Goal: Find specific page/section: Find specific page/section

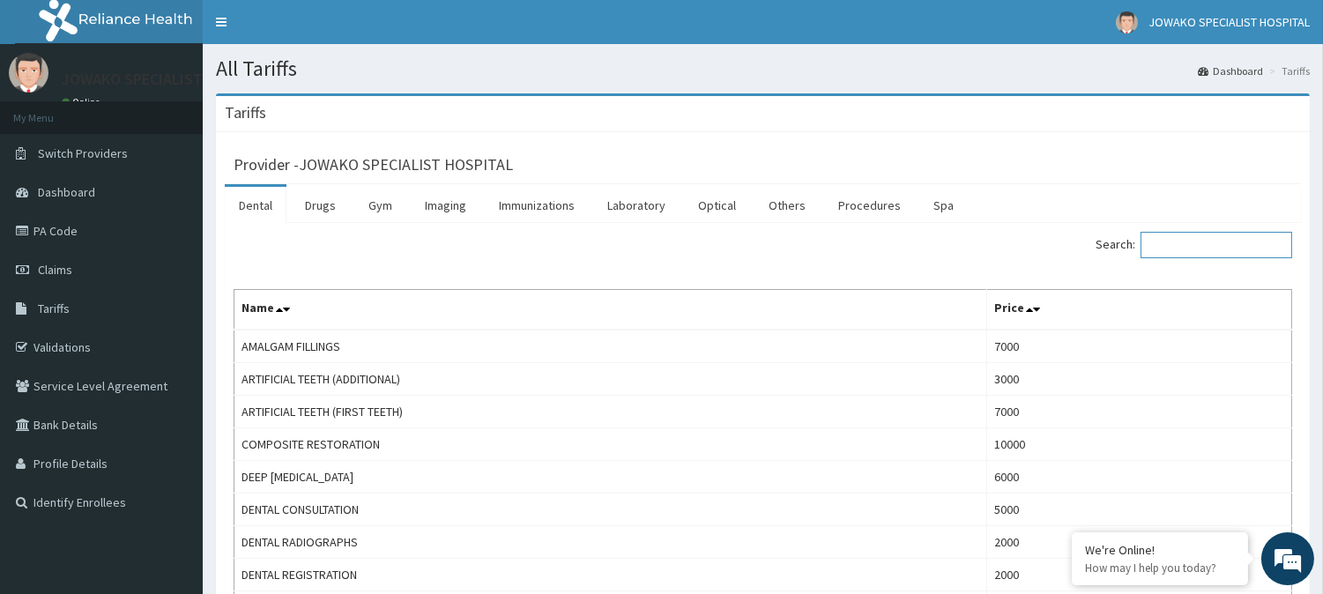
click at [1191, 242] on input "Search:" at bounding box center [1217, 245] width 152 height 26
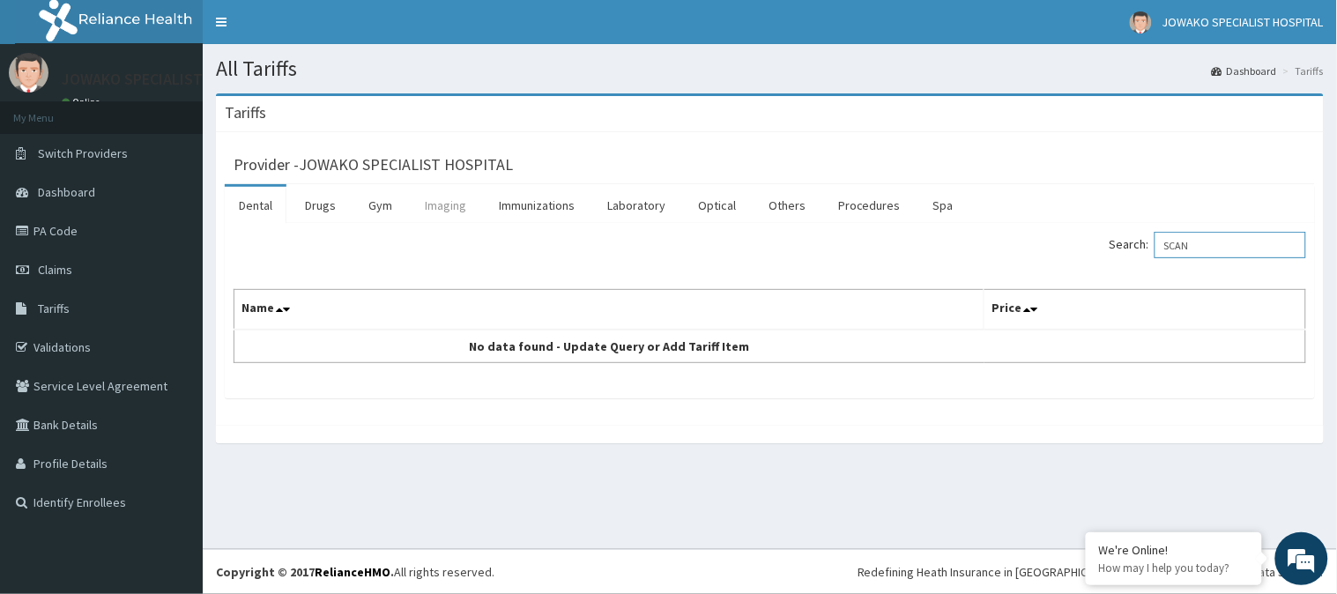
type input "SCAN"
click at [435, 209] on link "Imaging" at bounding box center [446, 205] width 70 height 37
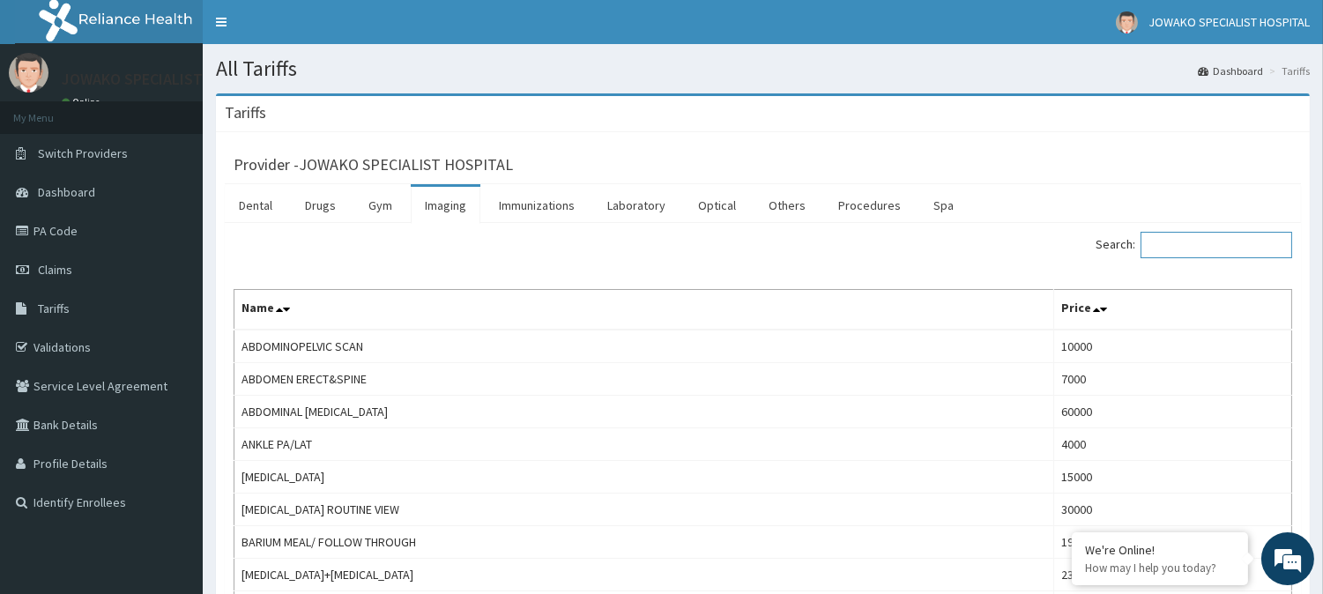
click at [1227, 251] on input "Search:" at bounding box center [1217, 245] width 152 height 26
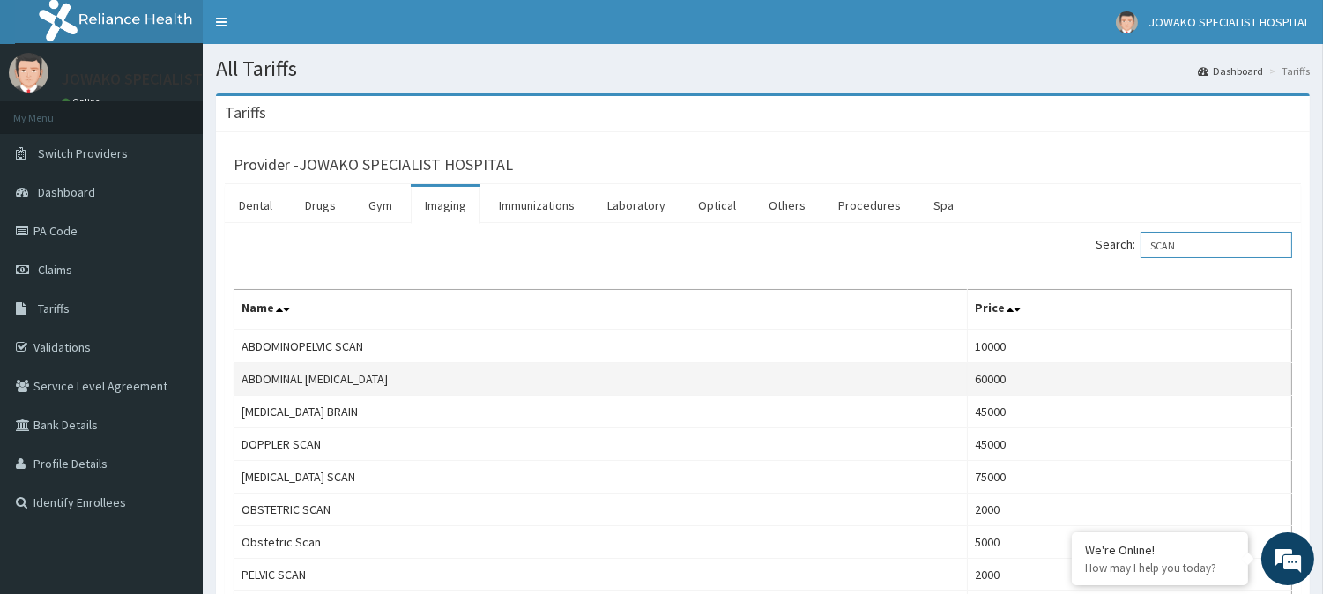
scroll to position [196, 0]
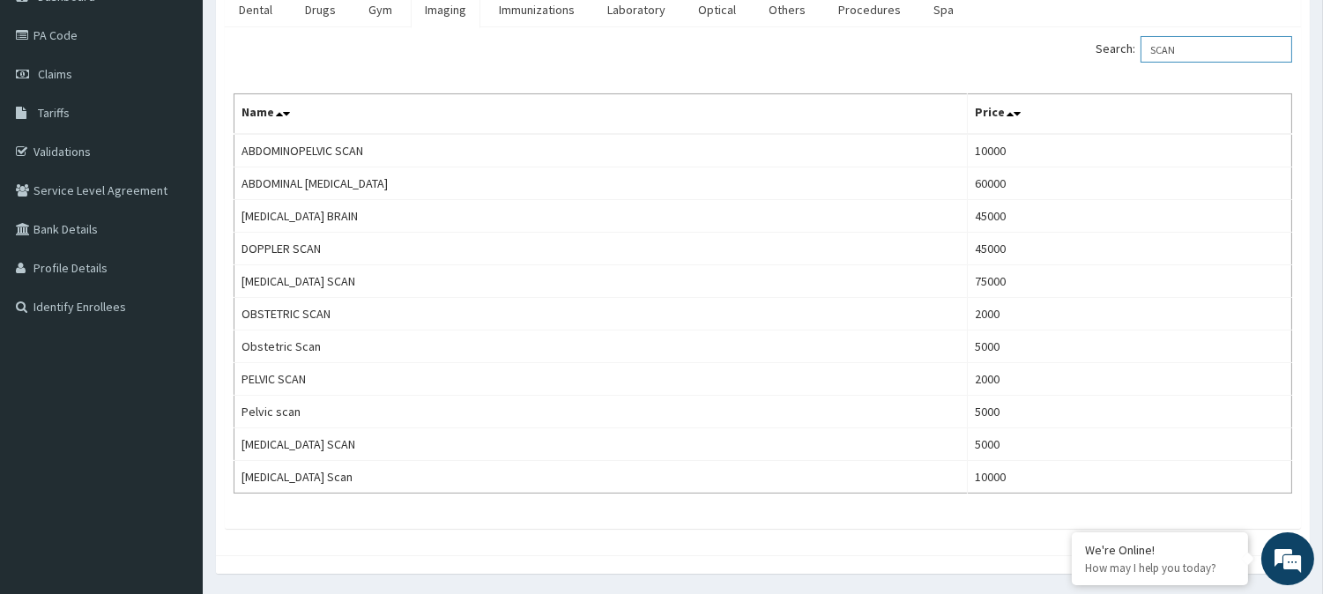
click at [1202, 48] on input "SCAN" at bounding box center [1217, 49] width 152 height 26
type input "S"
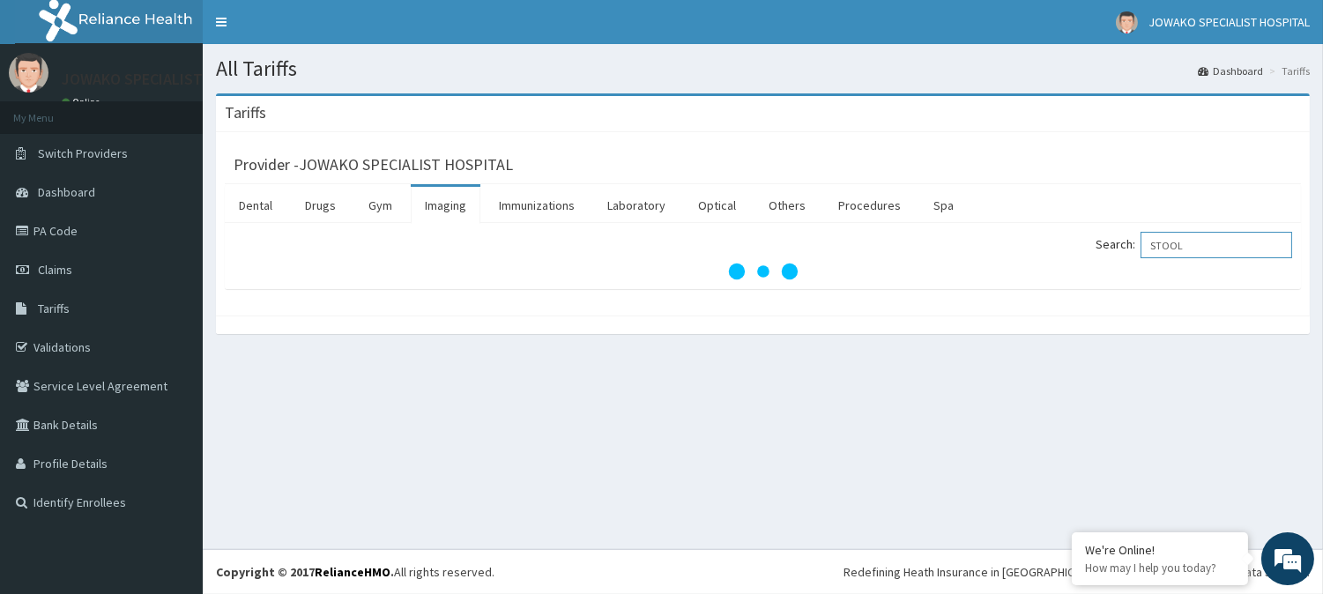
scroll to position [0, 0]
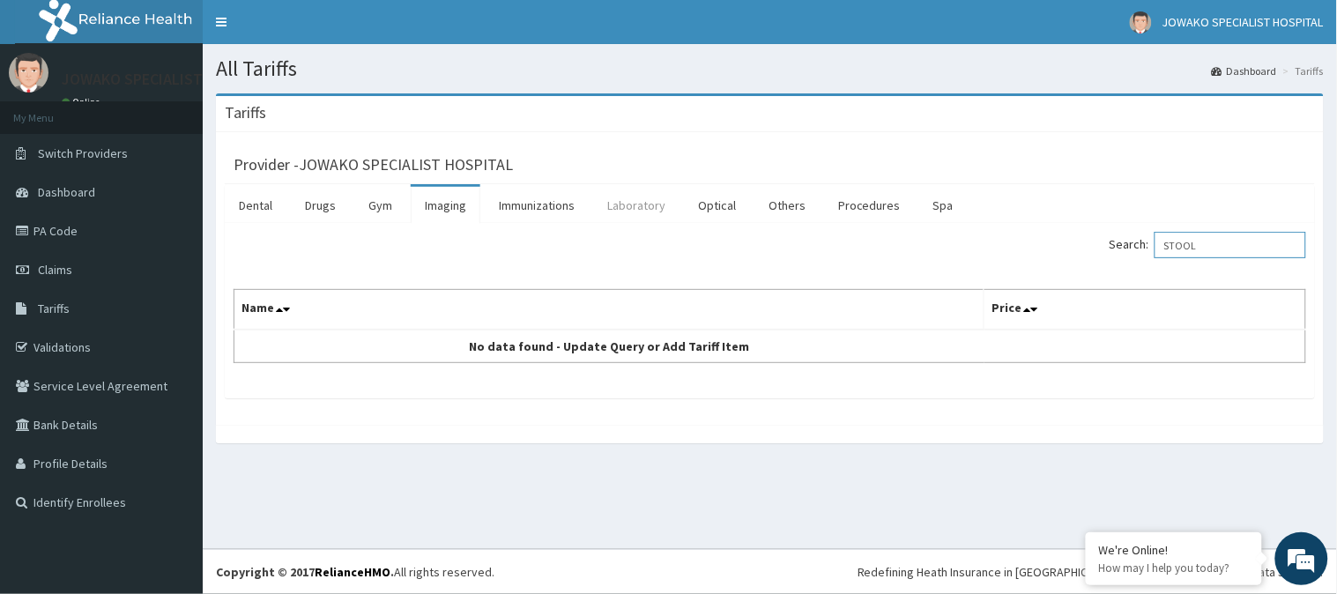
type input "STOOL"
click at [650, 208] on link "Laboratory" at bounding box center [636, 205] width 86 height 37
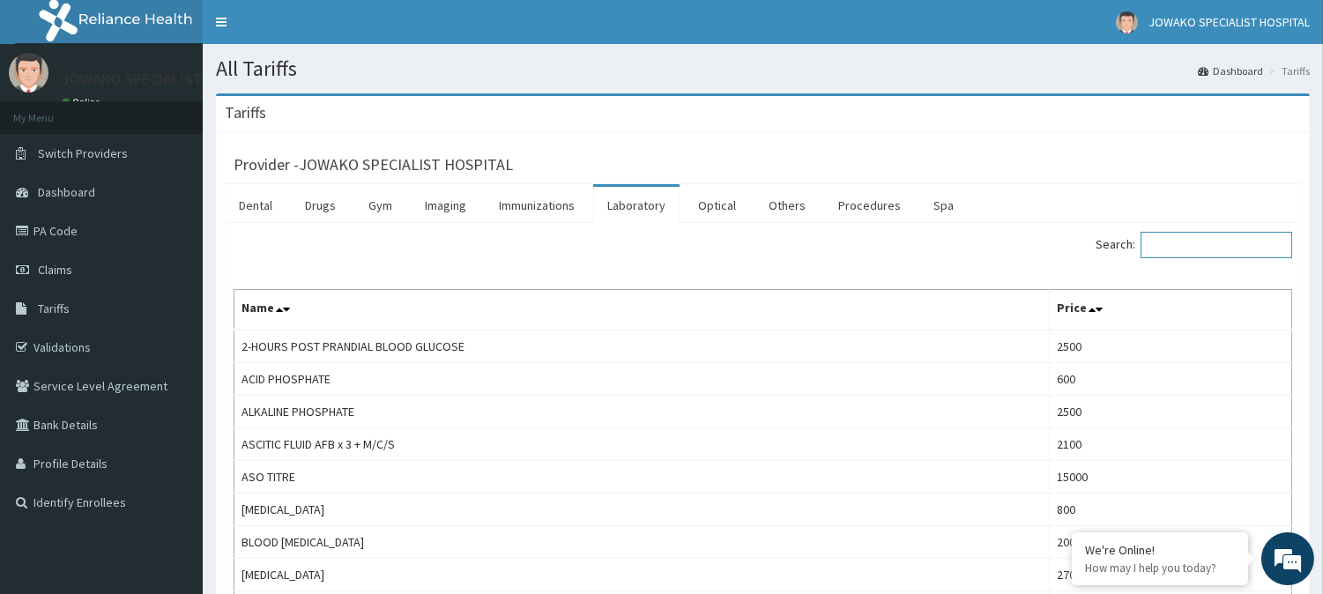
click at [1193, 245] on input "Search:" at bounding box center [1217, 245] width 152 height 26
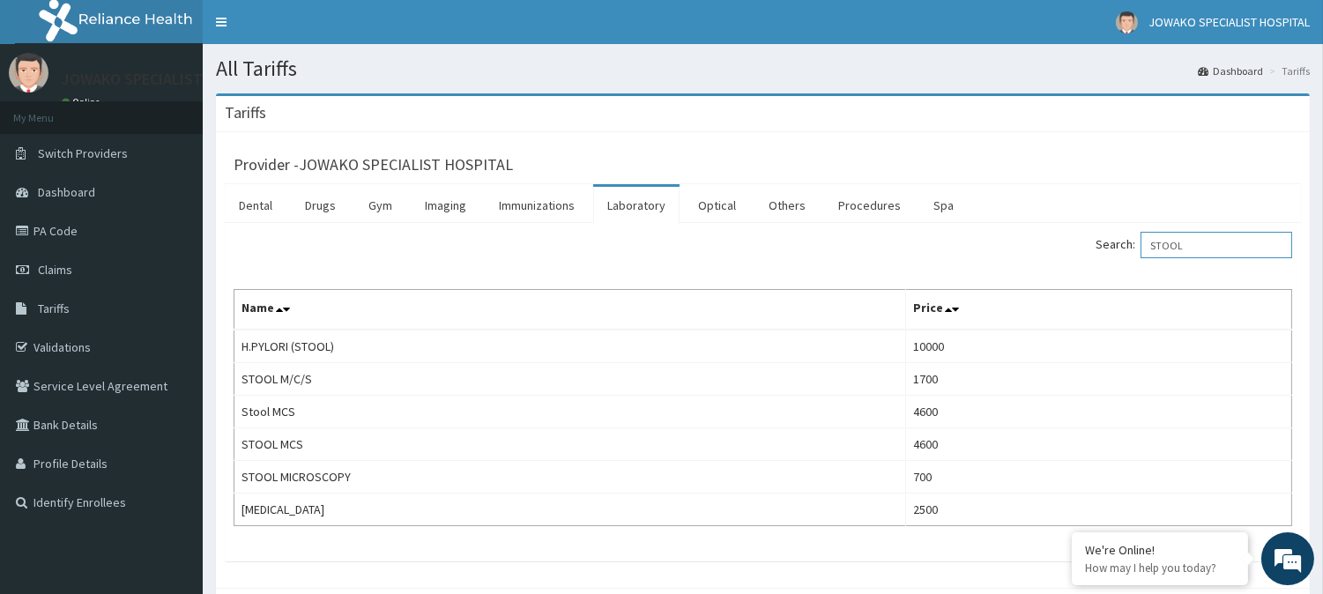
click at [1206, 234] on input "STOOL" at bounding box center [1217, 245] width 152 height 26
type input "S"
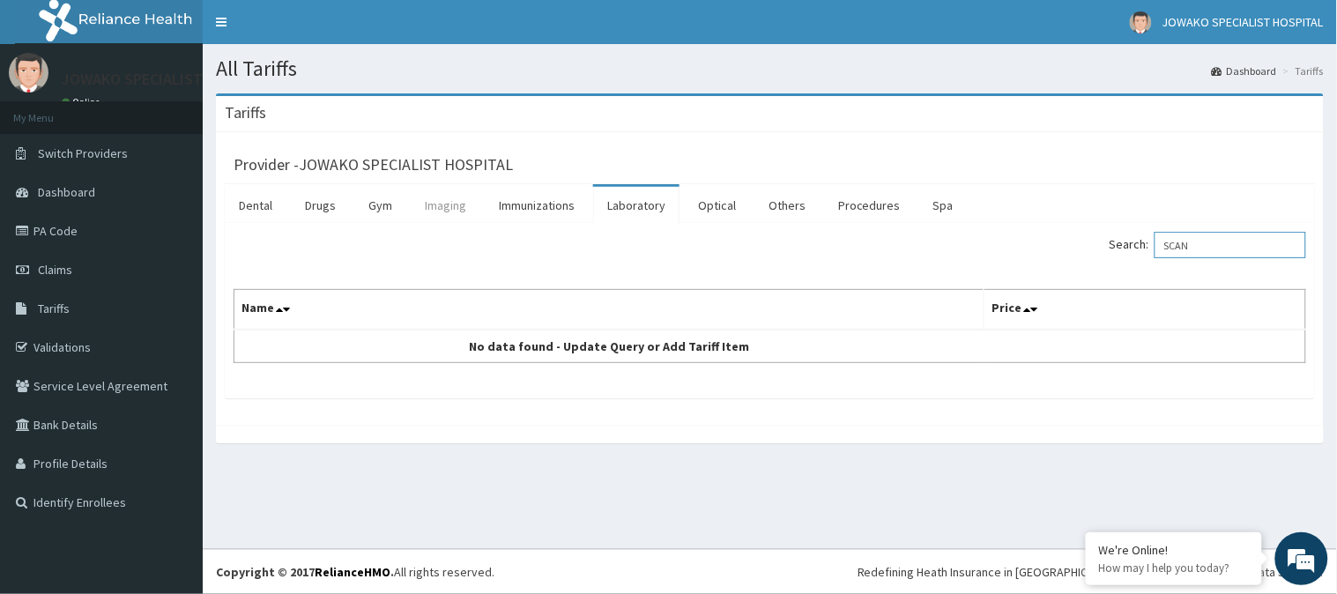
type input "SCAN"
click at [443, 204] on link "Imaging" at bounding box center [446, 205] width 70 height 37
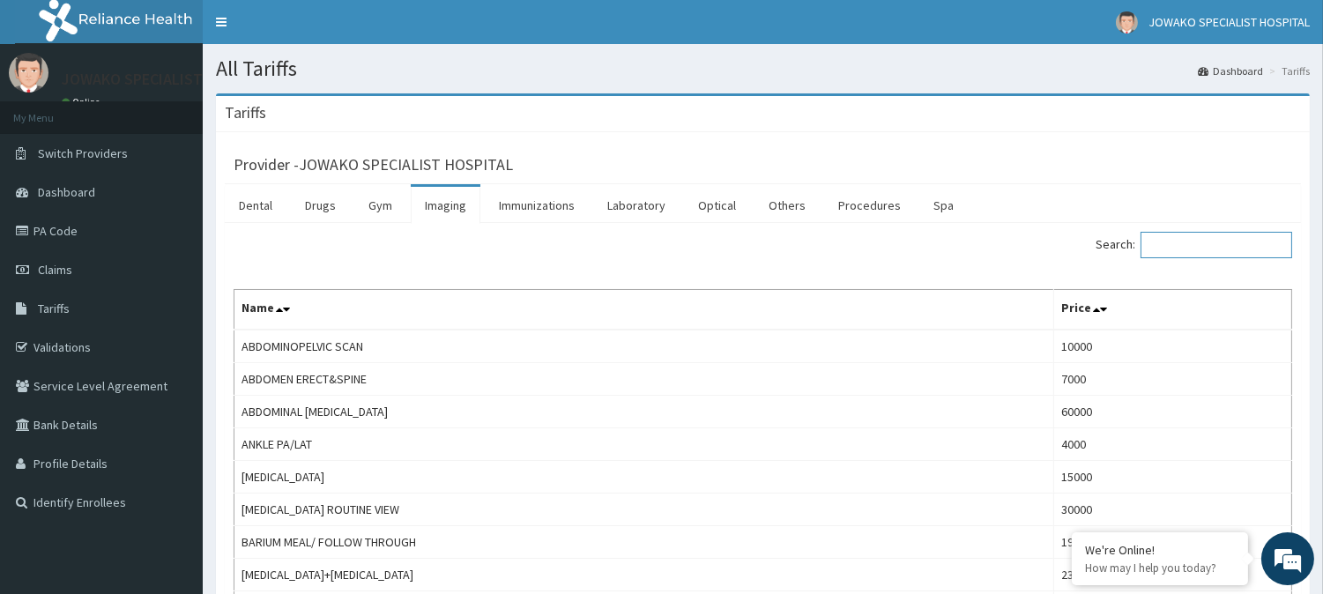
click at [1201, 248] on input "Search:" at bounding box center [1217, 245] width 152 height 26
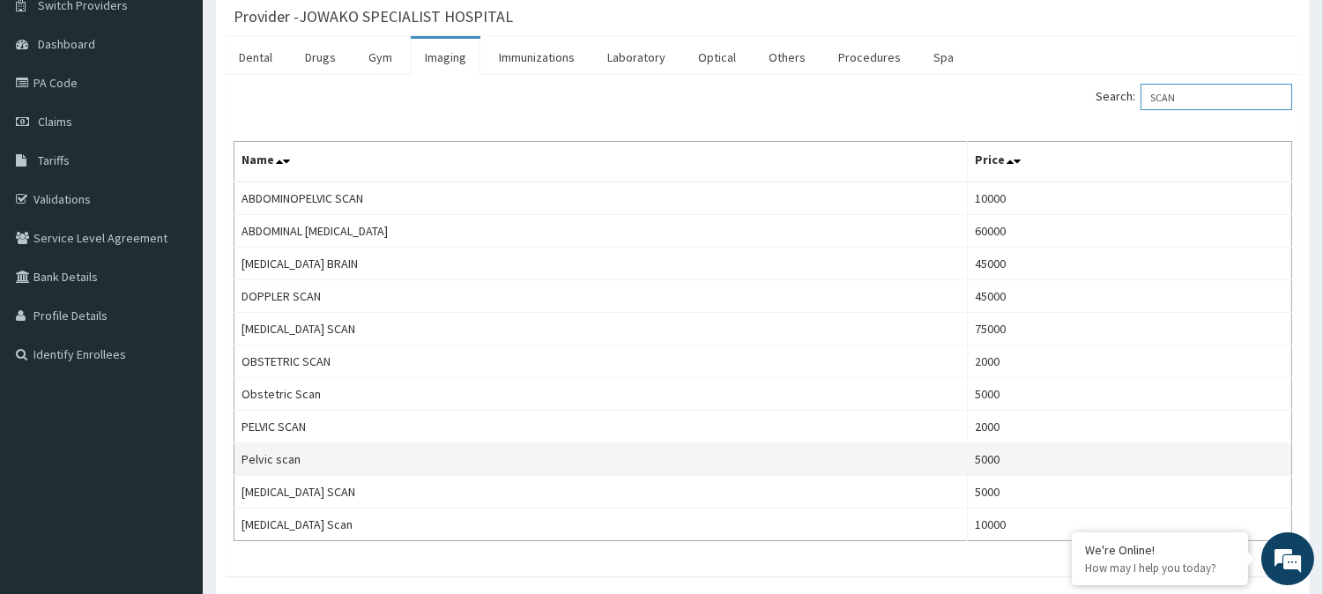
scroll to position [196, 0]
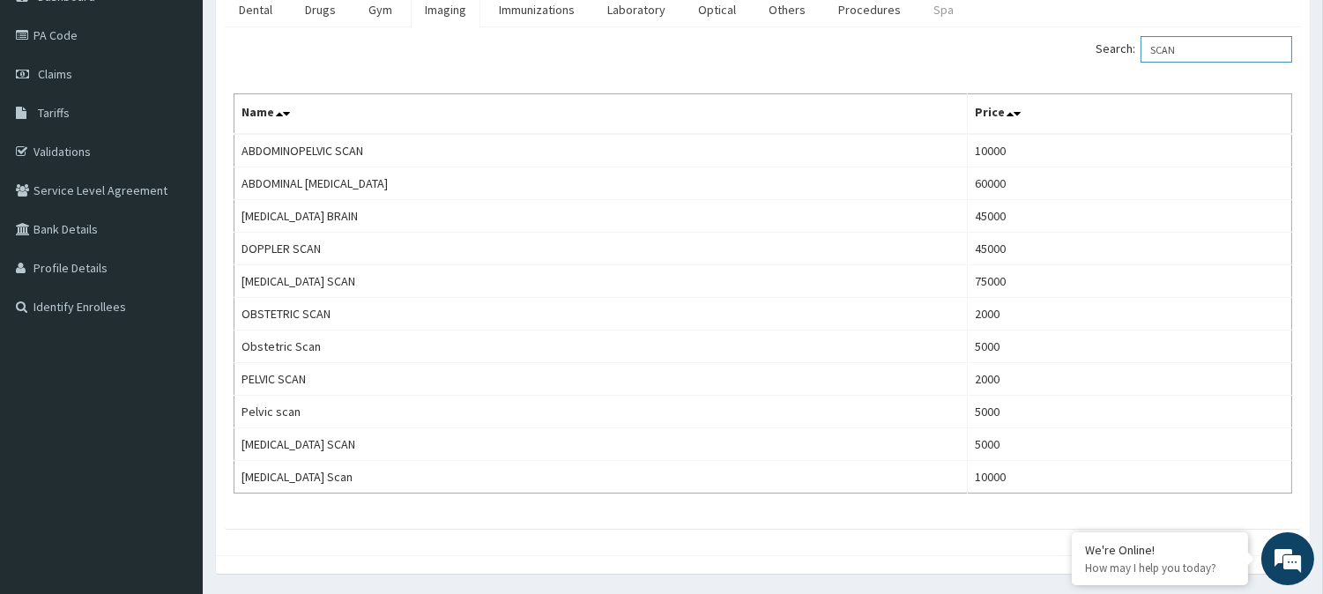
type input "SCAN"
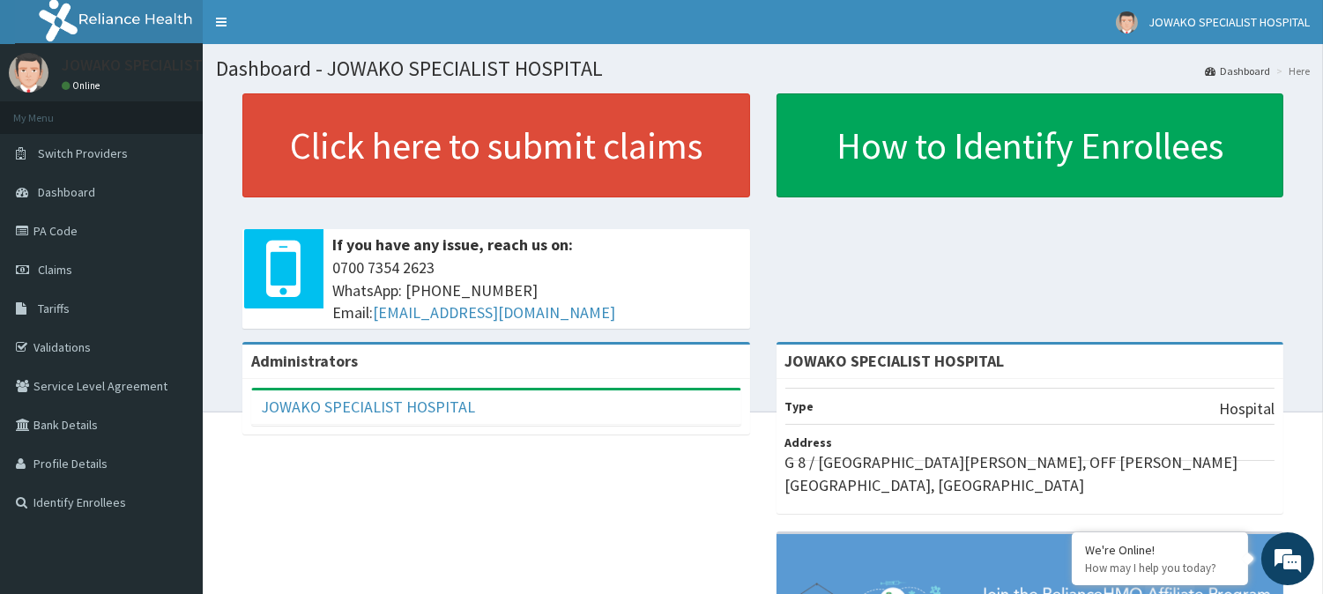
drag, startPoint x: 0, startPoint y: 0, endPoint x: 624, endPoint y: 460, distance: 775.5
click at [624, 460] on div "Administrators JOWAKO SPECIALIST HOSPITAL Full Name JOWAKO SPECIALIST HOSPITAL …" at bounding box center [763, 580] width 1094 height 476
click at [98, 234] on link "PA Code" at bounding box center [101, 231] width 203 height 39
